Goal: Transaction & Acquisition: Purchase product/service

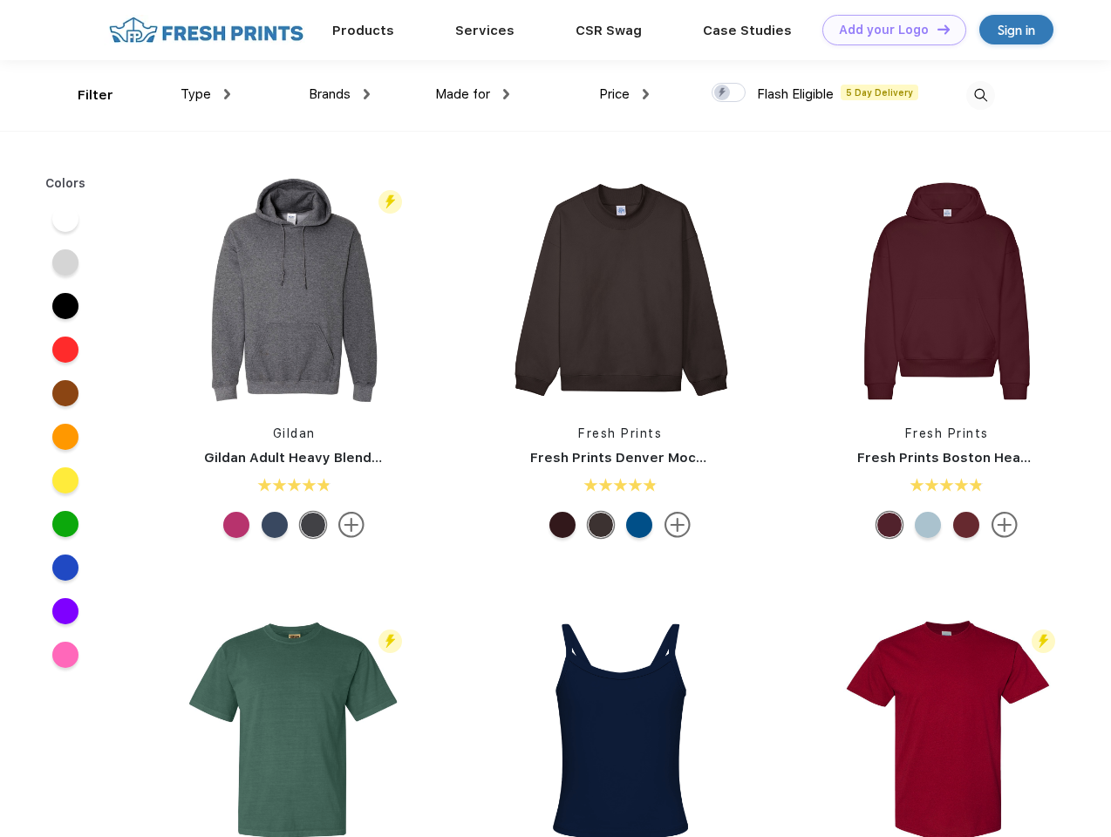
click at [888, 30] on link "Add your Logo Design Tool" at bounding box center [894, 30] width 144 height 31
click at [0, 0] on div "Design Tool" at bounding box center [0, 0] width 0 height 0
click at [936, 29] on link "Add your Logo Design Tool" at bounding box center [894, 30] width 144 height 31
click at [84, 95] on div "Filter" at bounding box center [96, 95] width 36 height 20
click at [206, 94] on span "Type" at bounding box center [196, 94] width 31 height 16
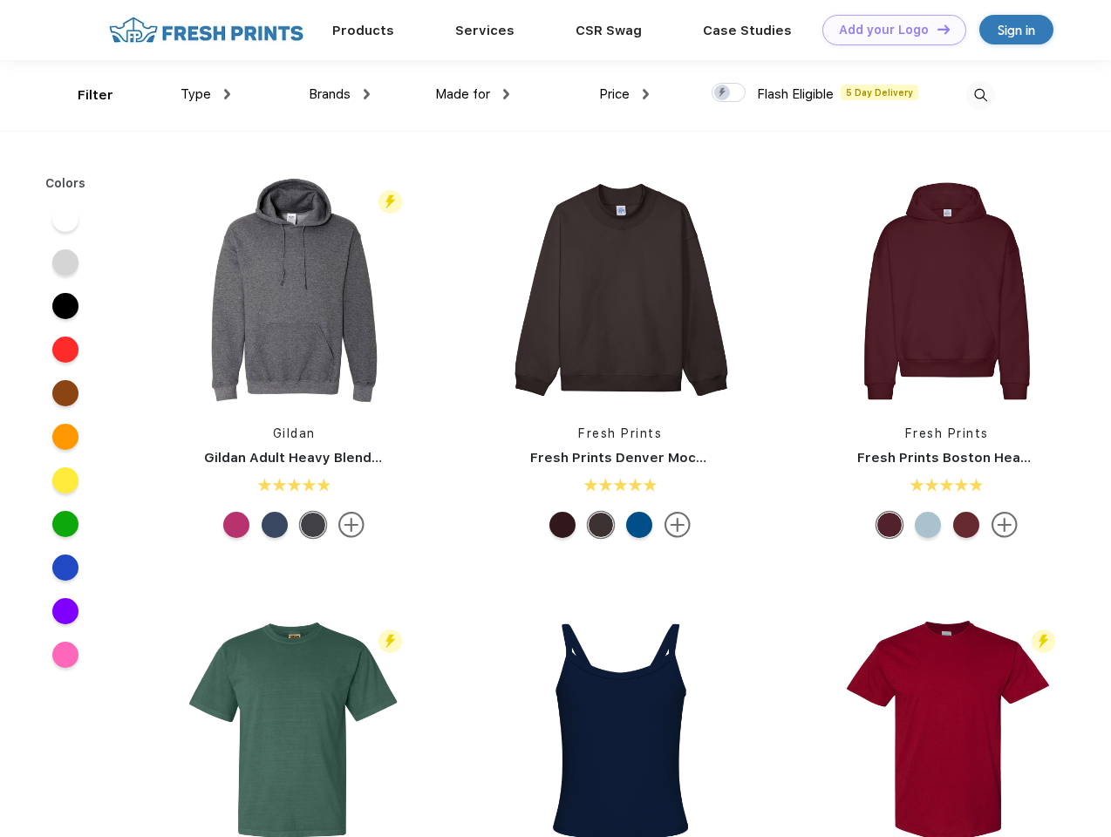
click at [339, 94] on span "Brands" at bounding box center [330, 94] width 42 height 16
click at [473, 94] on span "Made for" at bounding box center [462, 94] width 55 height 16
click at [624, 94] on span "Price" at bounding box center [614, 94] width 31 height 16
click at [729, 93] on div at bounding box center [729, 92] width 34 height 19
click at [723, 93] on input "checkbox" at bounding box center [717, 87] width 11 height 11
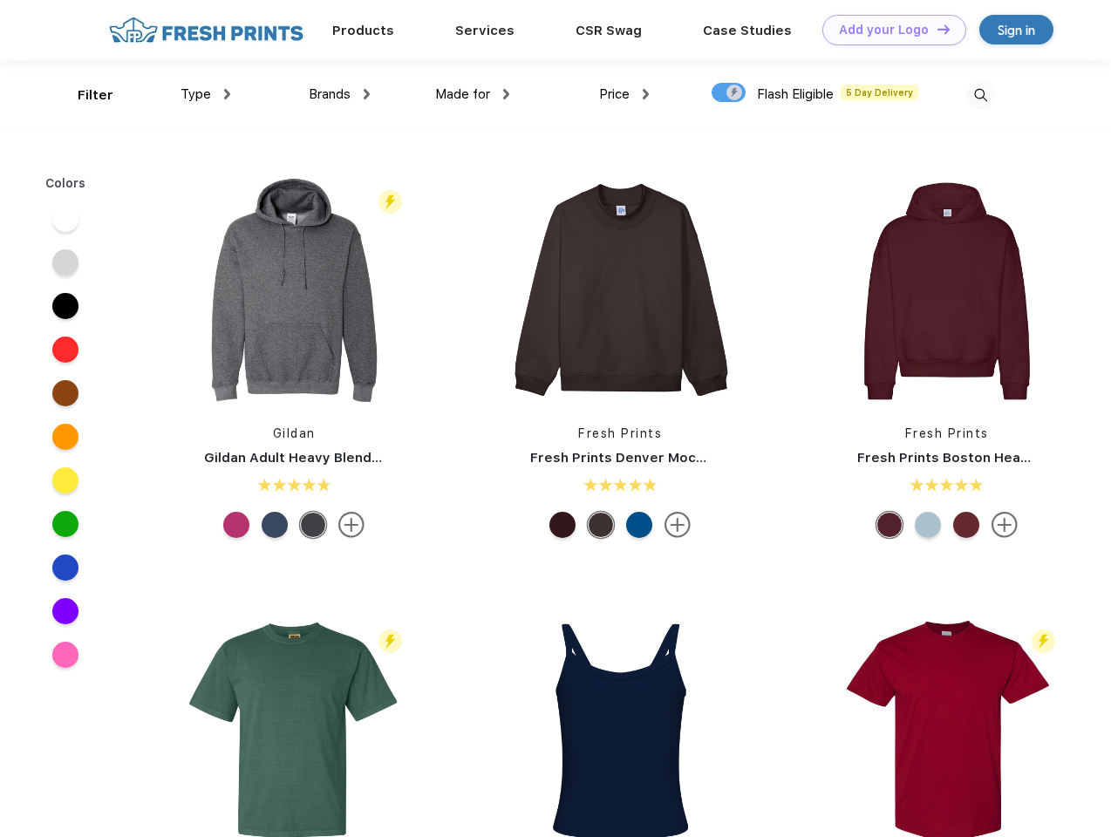
click at [980, 95] on img at bounding box center [980, 95] width 29 height 29
